Goal: Participate in discussion: Engage in conversation with other users on a specific topic

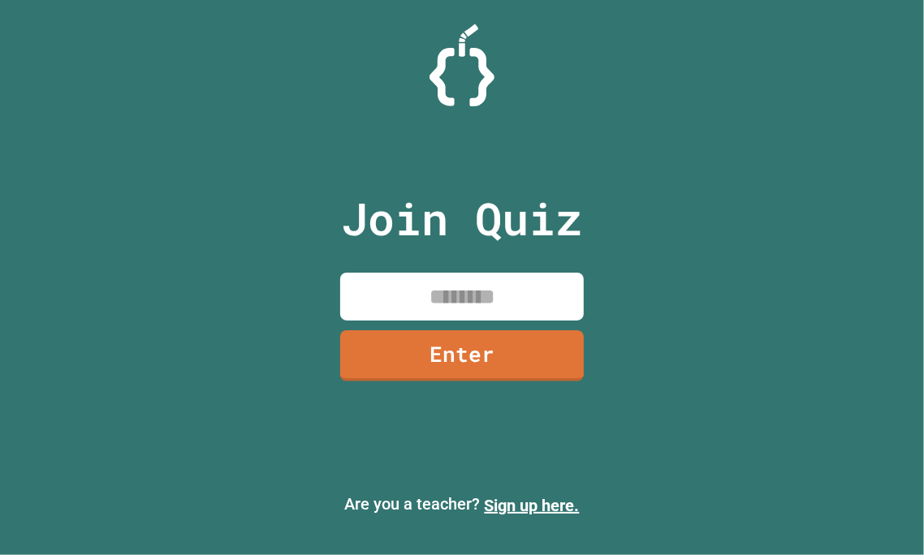
click at [407, 285] on input at bounding box center [462, 297] width 244 height 48
type input "********"
click at [407, 355] on link "Enter" at bounding box center [462, 355] width 244 height 54
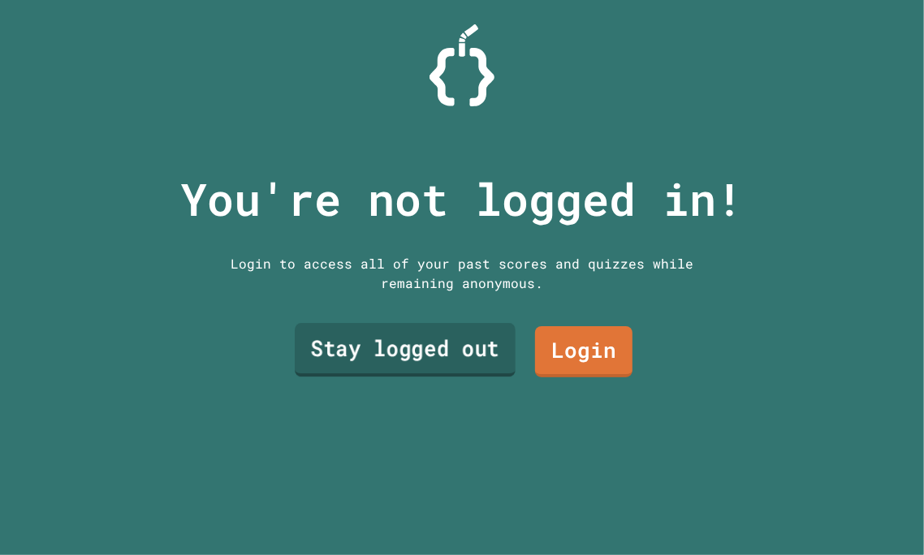
click at [377, 356] on link "Stay logged out" at bounding box center [405, 350] width 221 height 54
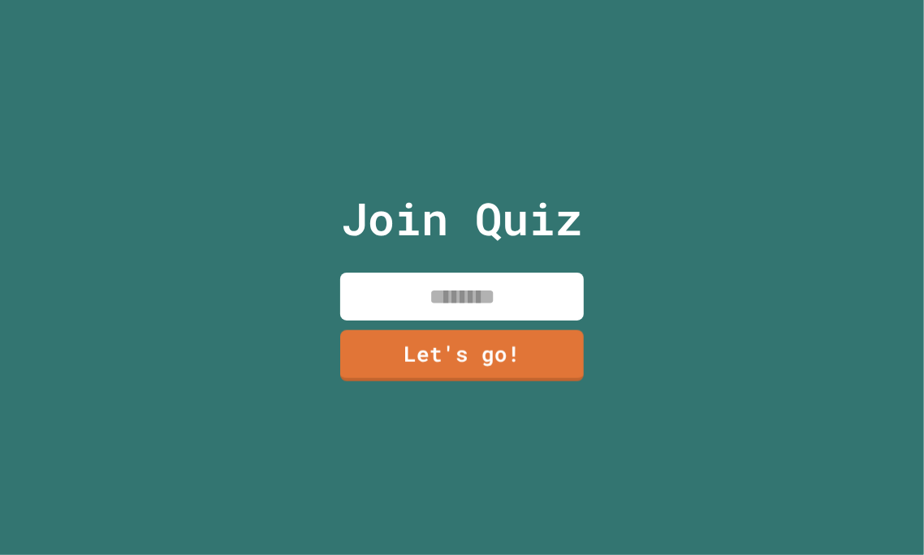
click at [425, 284] on input at bounding box center [462, 297] width 244 height 48
type input "******"
click at [399, 382] on div "Join Quiz ****** Let's go!" at bounding box center [463, 277] width 274 height 555
click at [393, 373] on link "Let's go!" at bounding box center [462, 356] width 246 height 52
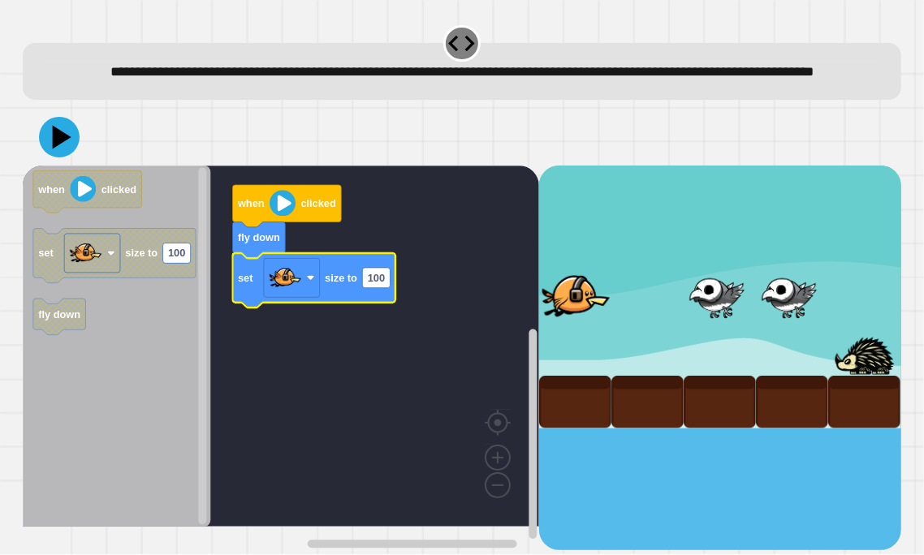
click at [282, 216] on image "Blockly Workspace" at bounding box center [283, 203] width 26 height 26
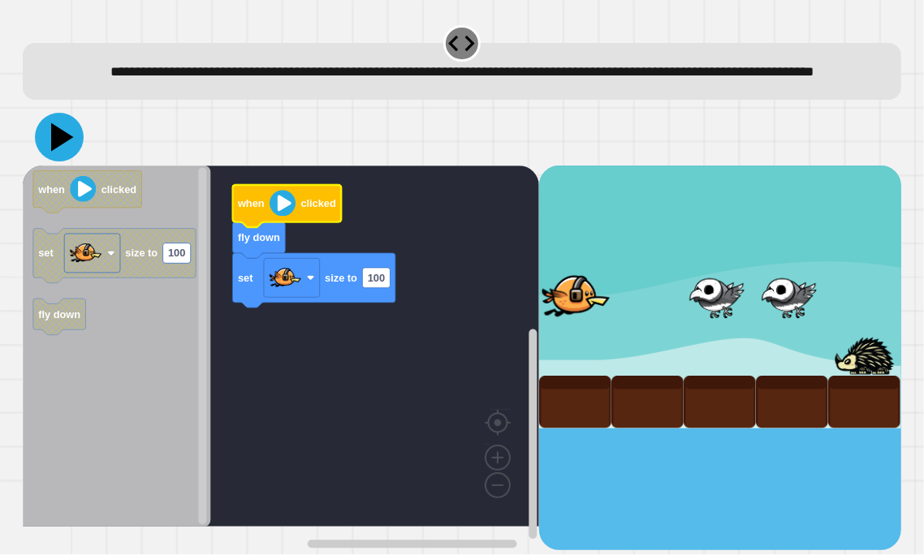
click at [64, 162] on icon at bounding box center [59, 137] width 49 height 49
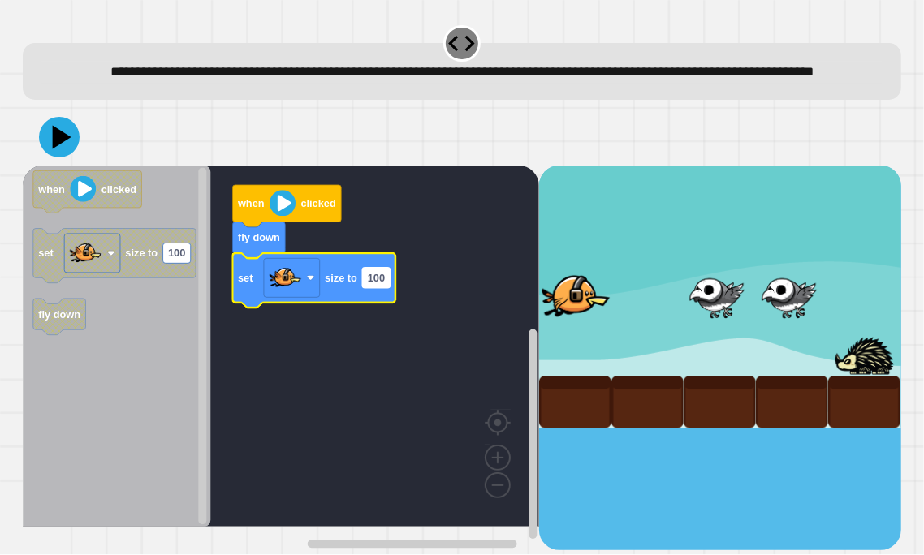
click at [374, 284] on text "100" at bounding box center [376, 278] width 17 height 12
type input "***"
click at [64, 155] on icon at bounding box center [59, 137] width 49 height 49
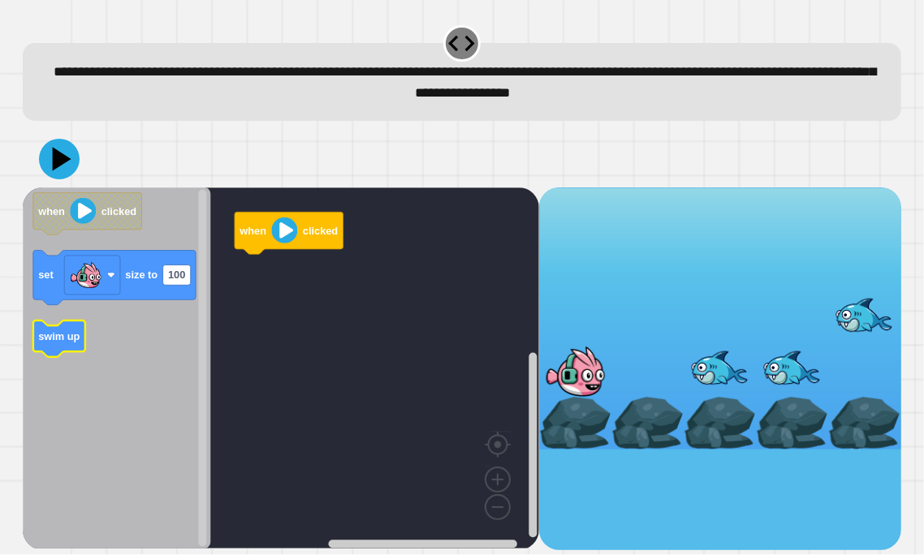
click at [50, 330] on g "swim up" at bounding box center [59, 339] width 52 height 37
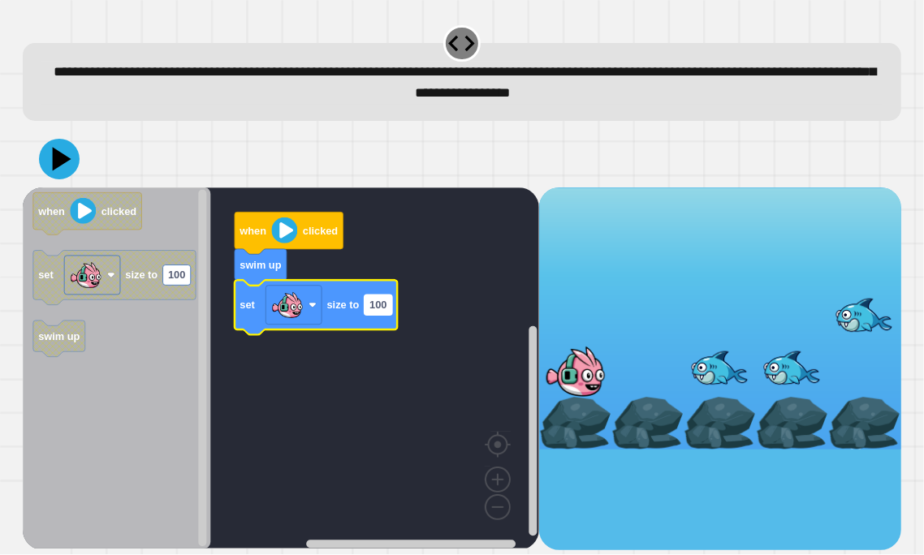
click at [385, 308] on text "100" at bounding box center [378, 305] width 17 height 12
type input "***"
click at [47, 160] on icon at bounding box center [60, 159] width 46 height 46
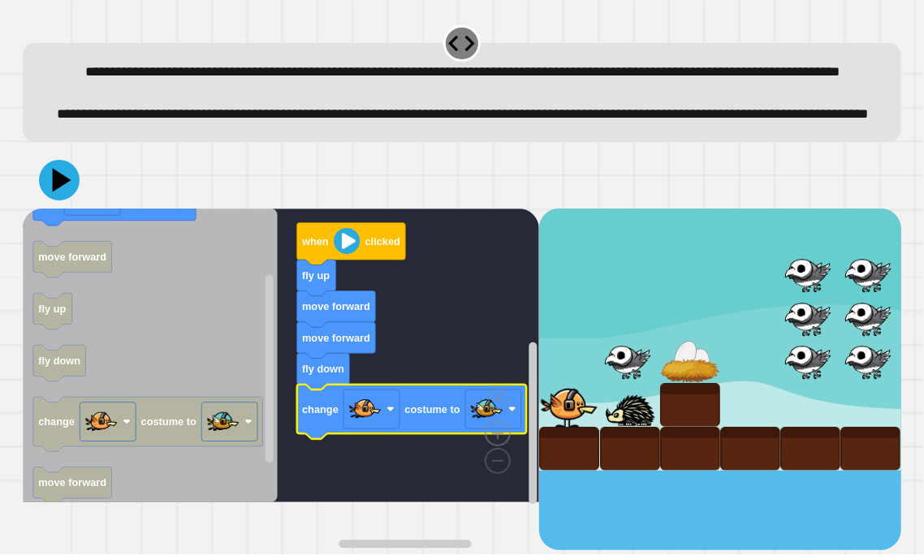
click at [500, 446] on image "Blockly Workspace" at bounding box center [498, 396] width 78 height 101
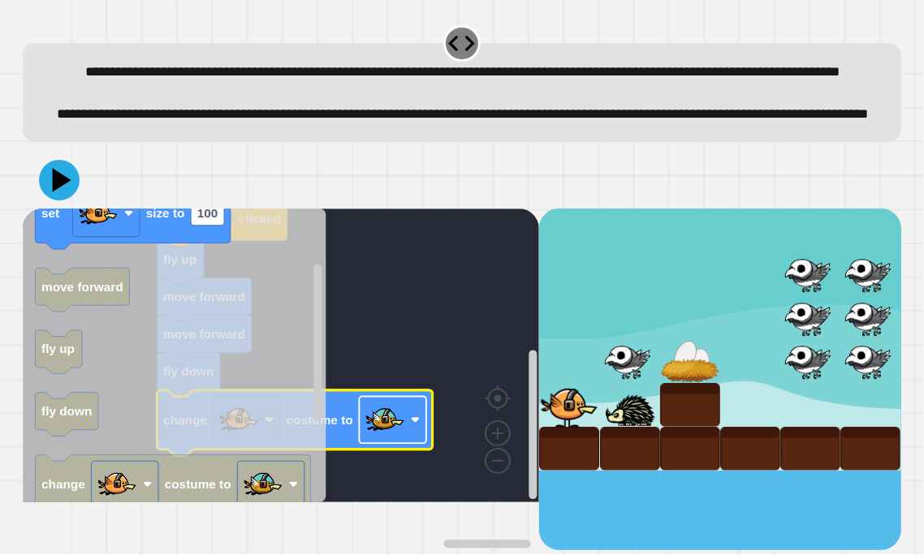
click at [367, 439] on image "Blockly Workspace" at bounding box center [385, 419] width 39 height 39
click at [472, 365] on rect "Blockly Workspace" at bounding box center [281, 356] width 516 height 294
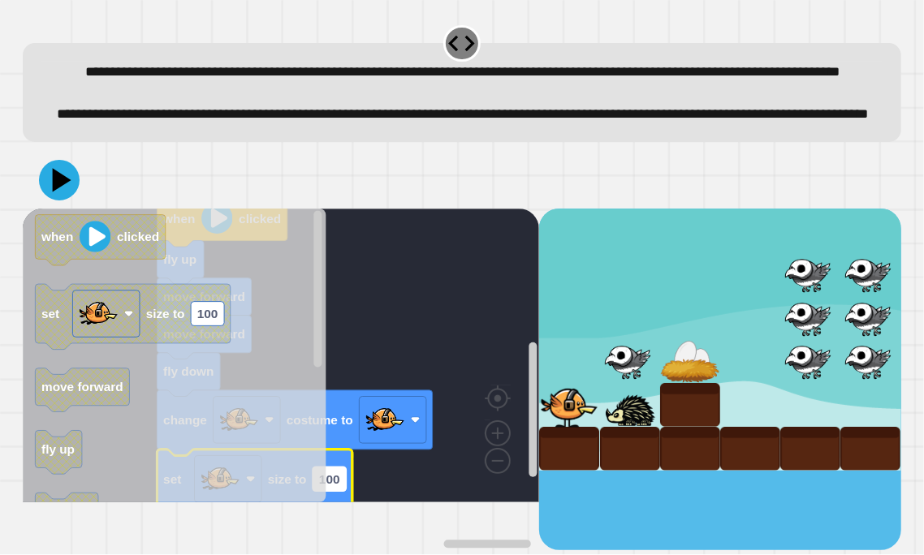
click at [333, 486] on text "100" at bounding box center [329, 479] width 21 height 14
type input "***"
click at [50, 205] on icon at bounding box center [59, 180] width 49 height 49
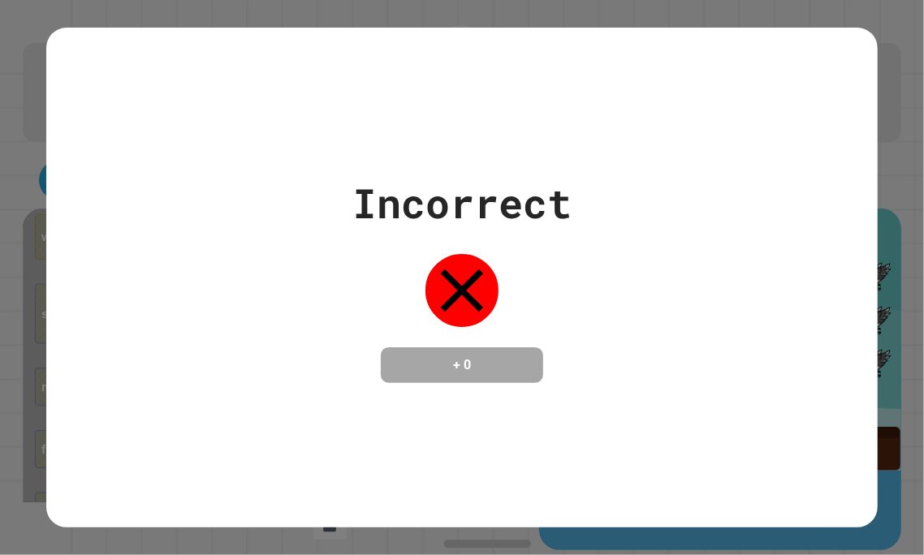
drag, startPoint x: 328, startPoint y: 371, endPoint x: 348, endPoint y: 384, distance: 24.1
click at [333, 376] on div "Incorrect + 0" at bounding box center [461, 278] width 831 height 210
click at [348, 383] on div "Incorrect + 0" at bounding box center [461, 278] width 831 height 210
click at [357, 383] on div "Incorrect + 0" at bounding box center [461, 278] width 831 height 210
click at [394, 390] on div "Incorrect + 0" at bounding box center [461, 278] width 831 height 500
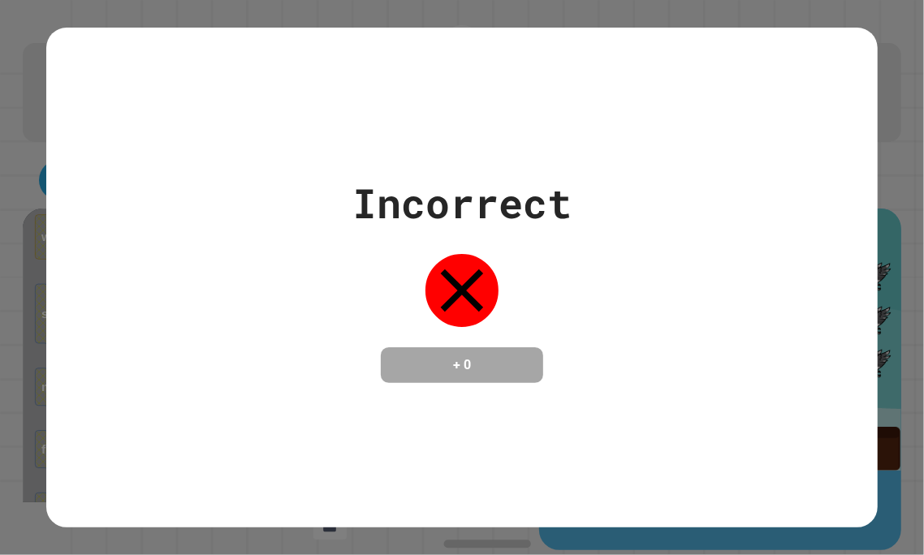
click at [396, 390] on div "Incorrect + 0" at bounding box center [461, 278] width 831 height 500
click at [403, 390] on div "Incorrect + 0" at bounding box center [461, 278] width 831 height 500
click at [402, 392] on div "Incorrect + 0" at bounding box center [461, 278] width 831 height 500
click at [402, 398] on div "Incorrect + 0" at bounding box center [461, 278] width 831 height 500
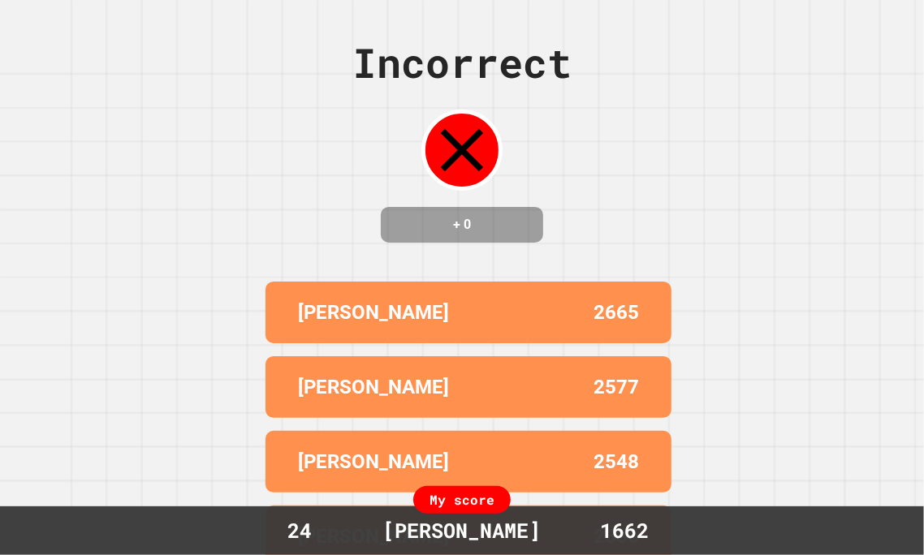
click at [394, 400] on div "[PERSON_NAME]" at bounding box center [383, 387] width 170 height 29
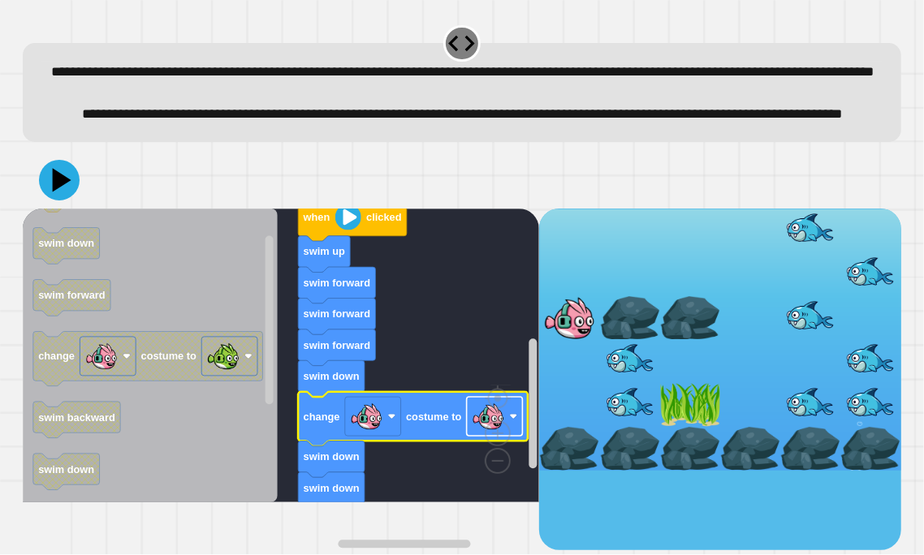
click at [489, 433] on image "Blockly Workspace" at bounding box center [488, 416] width 32 height 32
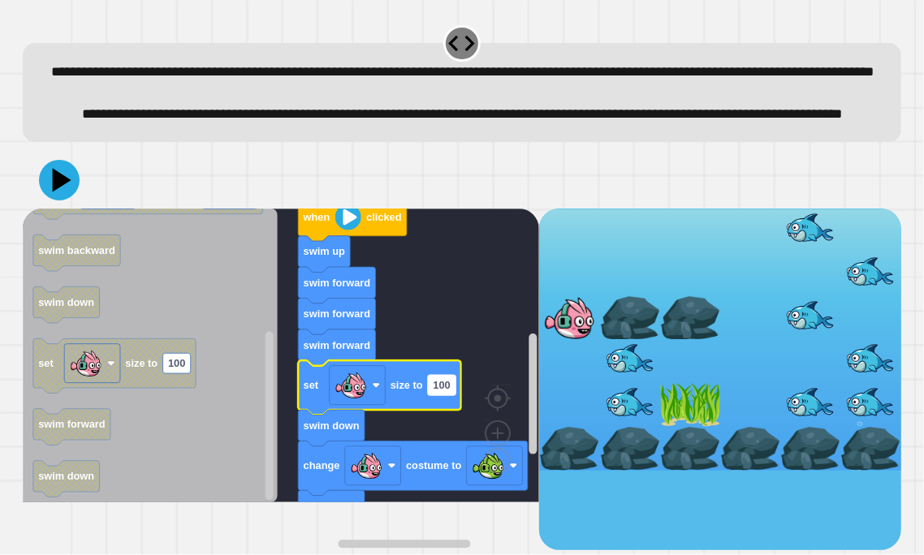
click at [433, 395] on rect "Blockly Workspace" at bounding box center [443, 385] width 28 height 20
type input "***"
click at [70, 205] on icon at bounding box center [59, 180] width 49 height 49
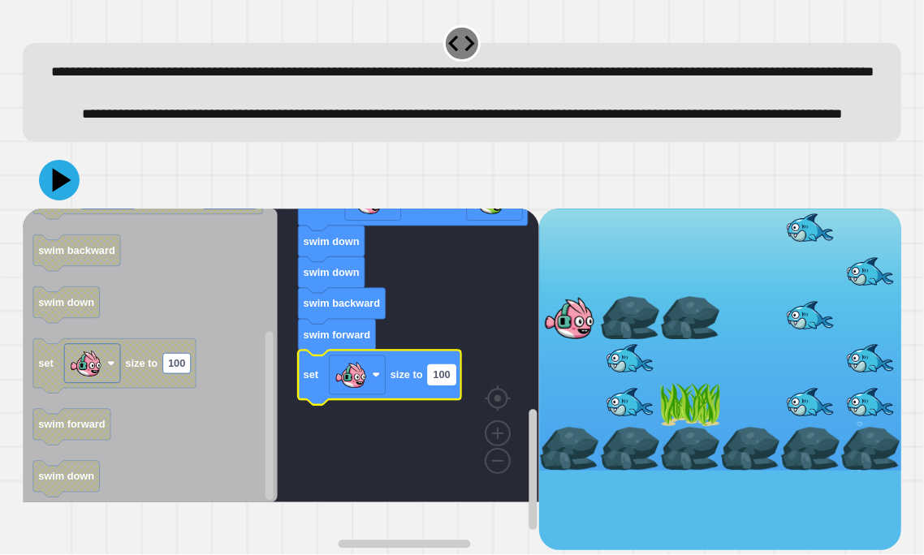
click at [454, 385] on rect "Blockly Workspace" at bounding box center [443, 375] width 28 height 20
type input "***"
click at [53, 205] on icon at bounding box center [59, 180] width 49 height 49
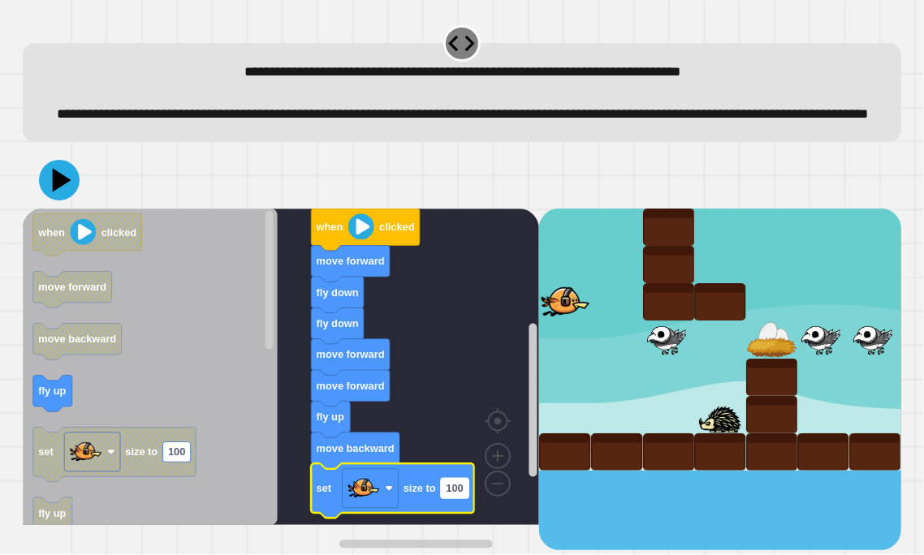
click at [452, 494] on text "100" at bounding box center [454, 488] width 17 height 12
type input "***"
click at [57, 194] on icon at bounding box center [62, 180] width 23 height 28
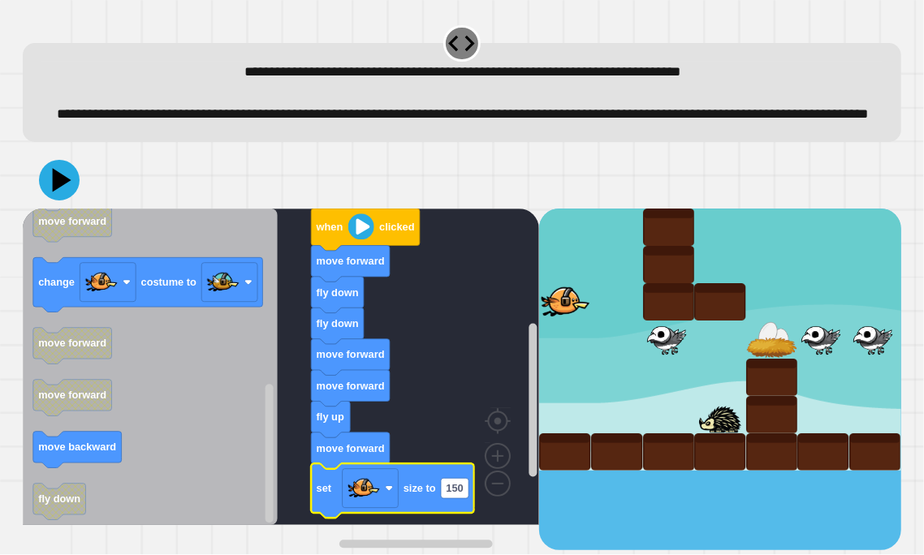
click at [46, 184] on div at bounding box center [462, 180] width 878 height 57
click at [56, 192] on icon at bounding box center [59, 179] width 45 height 45
click at [56, 192] on icon at bounding box center [59, 180] width 49 height 49
